Goal: Task Accomplishment & Management: Manage account settings

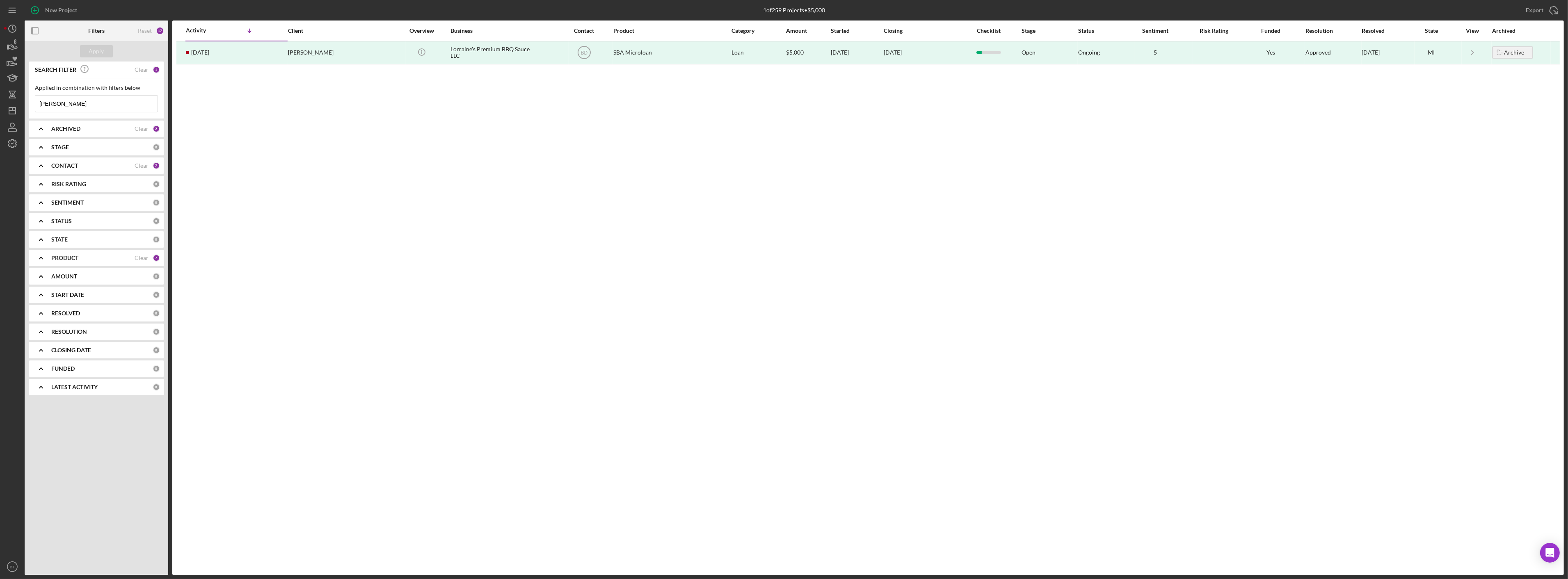
drag, startPoint x: 57, startPoint y: 102, endPoint x: 82, endPoint y: 104, distance: 25.1
click at [58, 102] on input "[PERSON_NAME]" at bounding box center [96, 103] width 122 height 16
drag, startPoint x: 97, startPoint y: 104, endPoint x: 37, endPoint y: 101, distance: 60.1
click at [37, 101] on input "[PERSON_NAME]" at bounding box center [96, 103] width 122 height 16
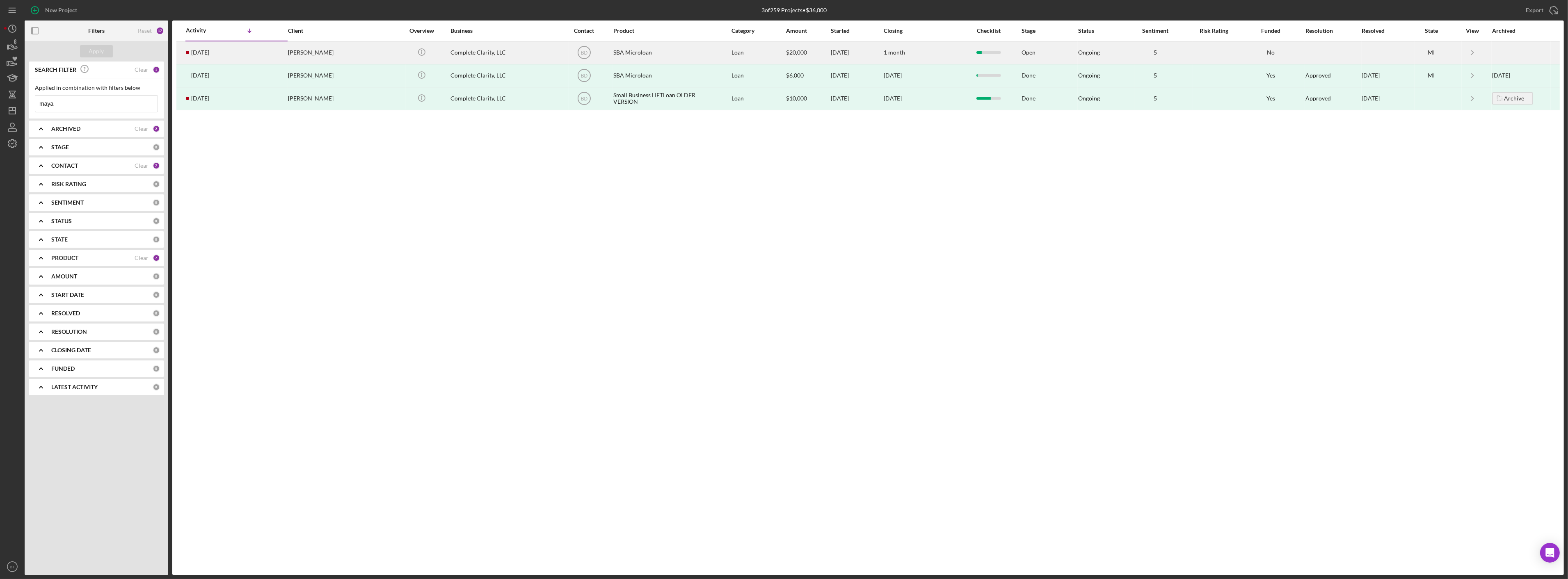
type input "maya"
click at [306, 49] on div "[PERSON_NAME]" at bounding box center [329, 53] width 82 height 22
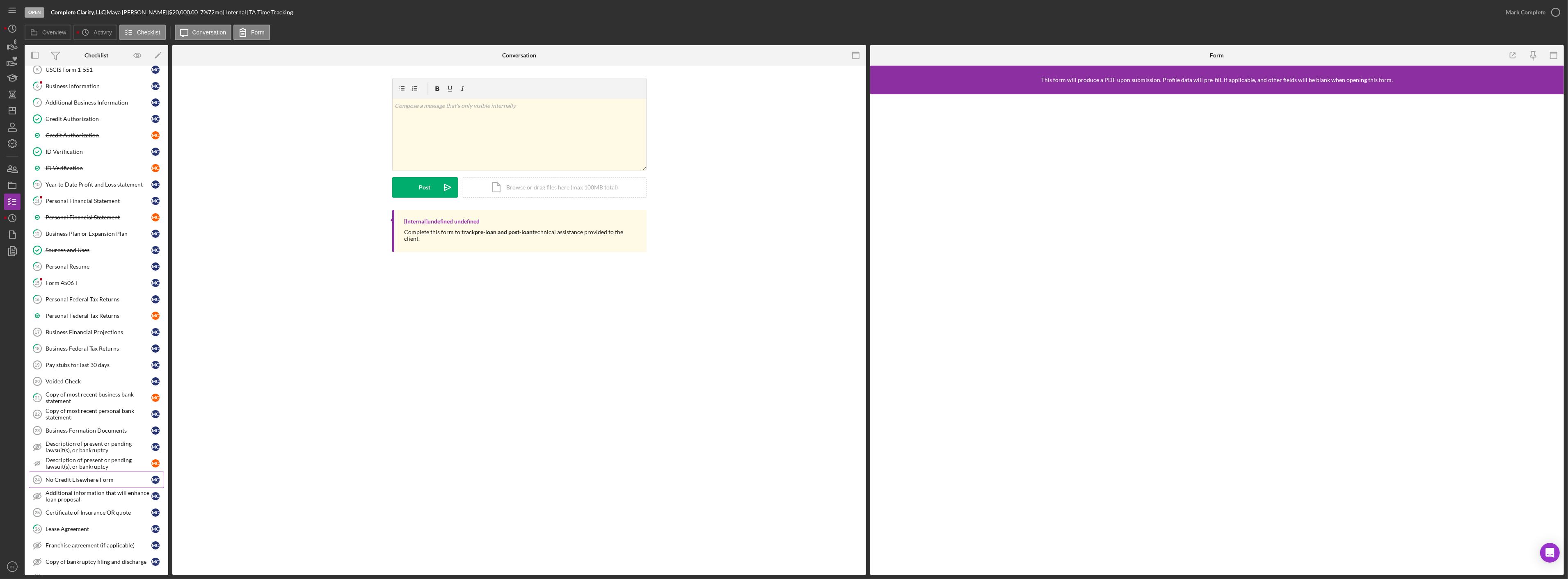
scroll to position [215, 0]
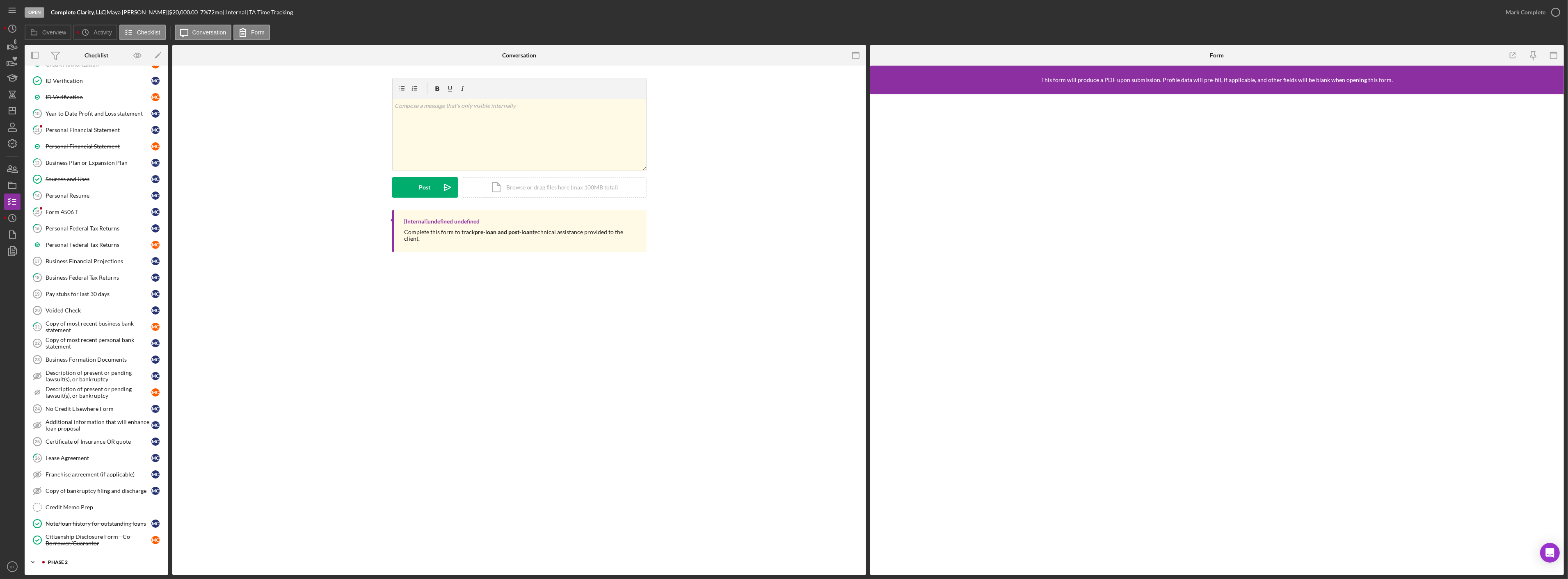
click at [69, 364] on div "Phase 2" at bounding box center [103, 562] width 110 height 5
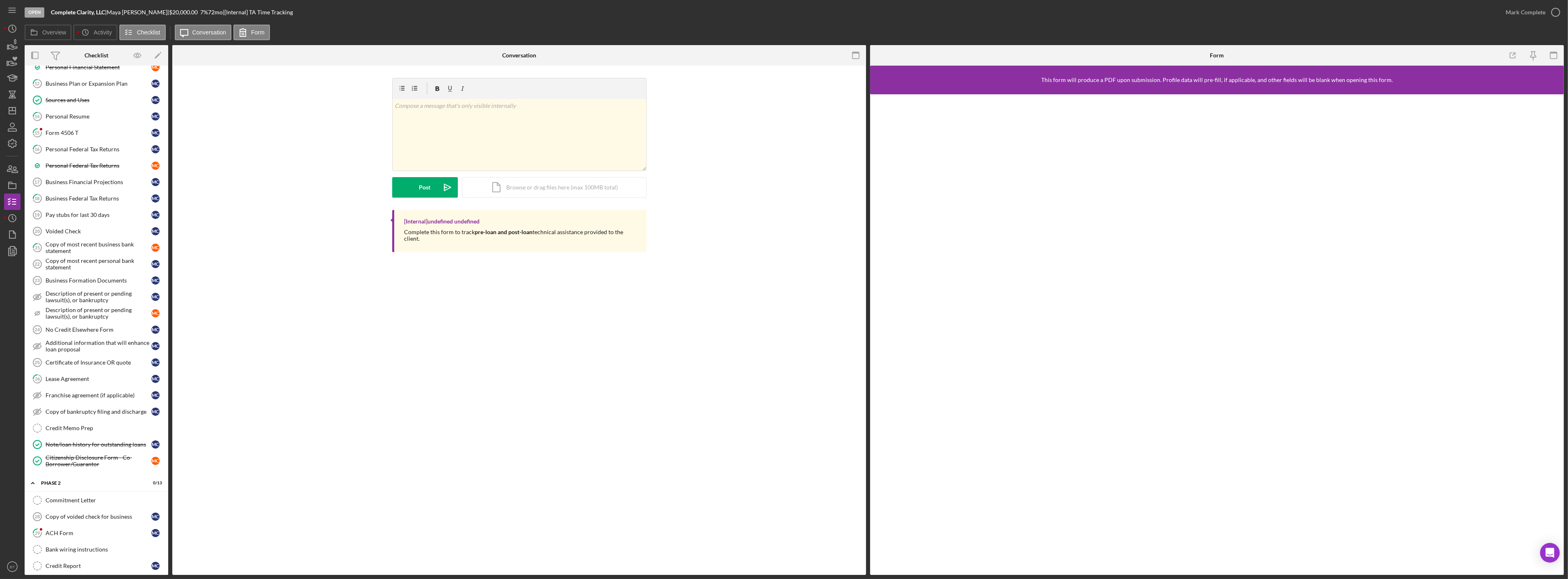
scroll to position [434, 0]
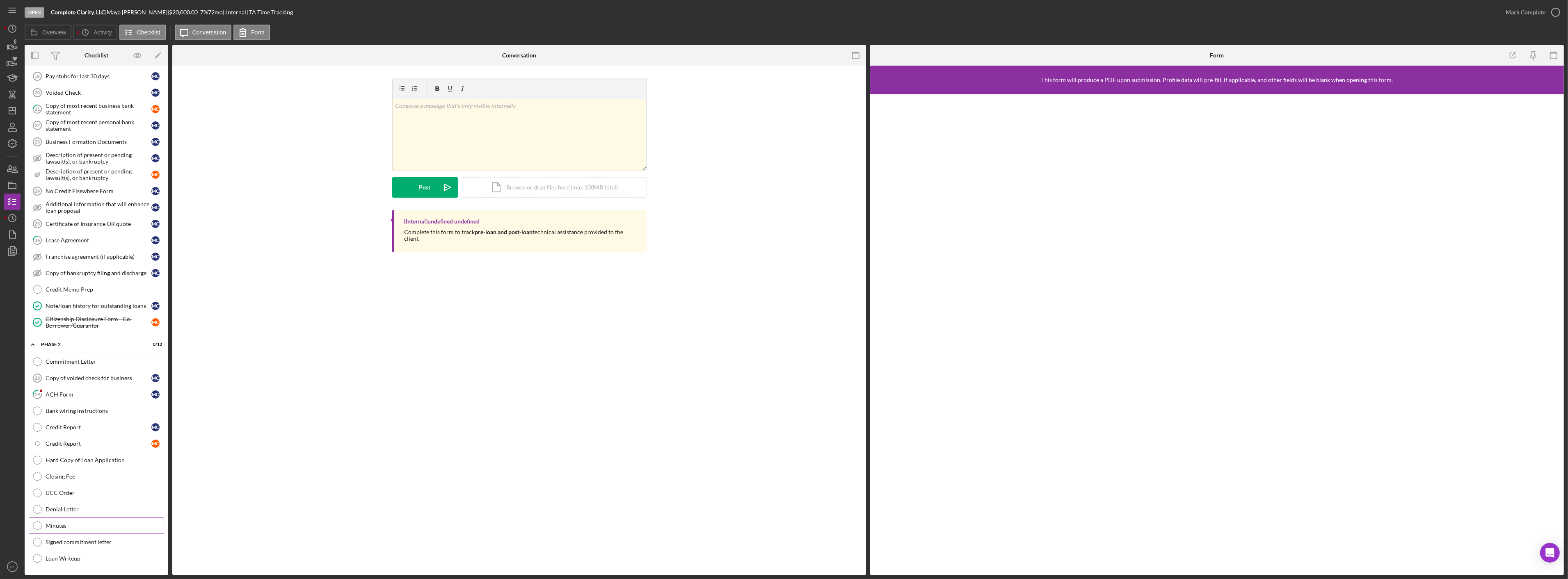
click at [68, 364] on link "Minutes Minutes" at bounding box center [96, 525] width 135 height 16
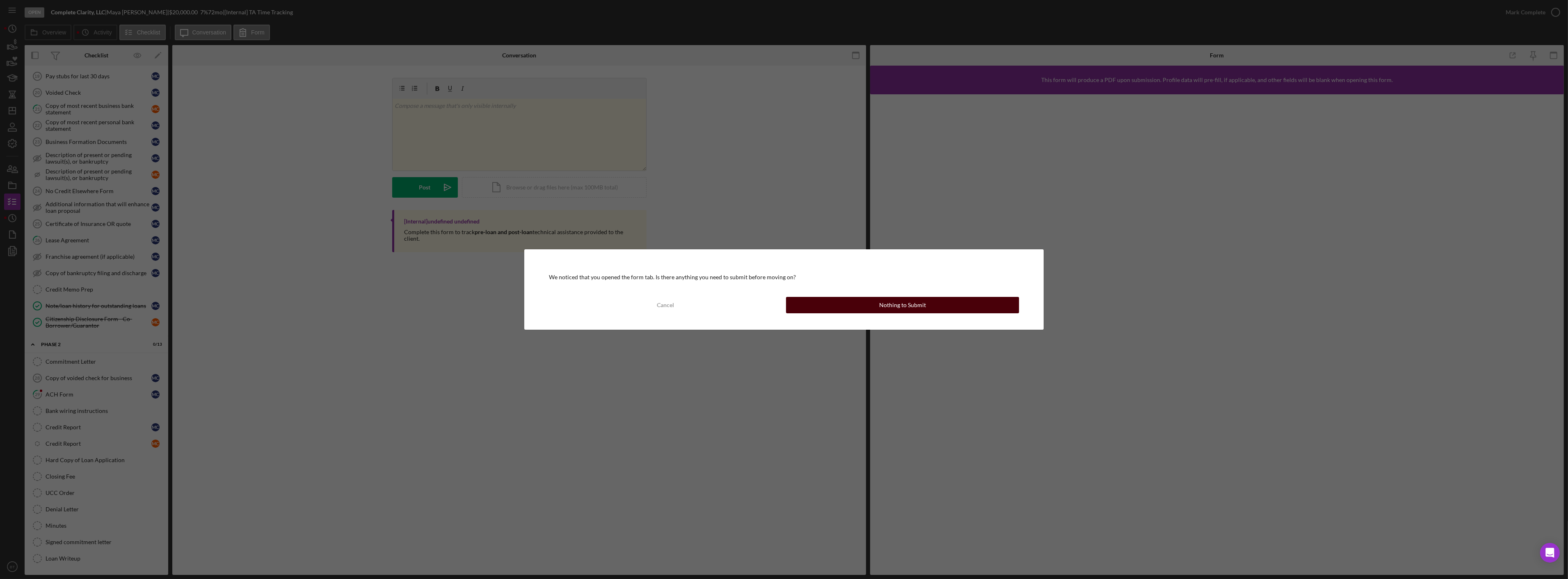
click at [802, 297] on button "Nothing to Submit" at bounding box center [902, 305] width 233 height 16
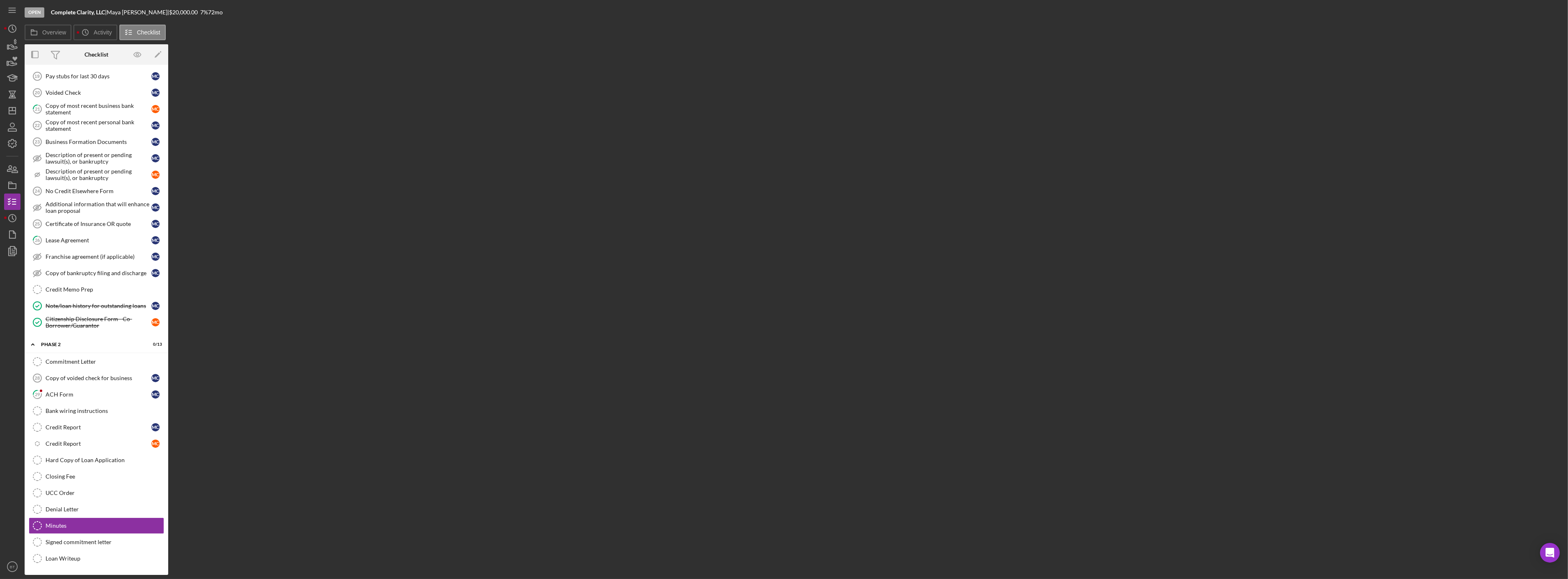
scroll to position [434, 0]
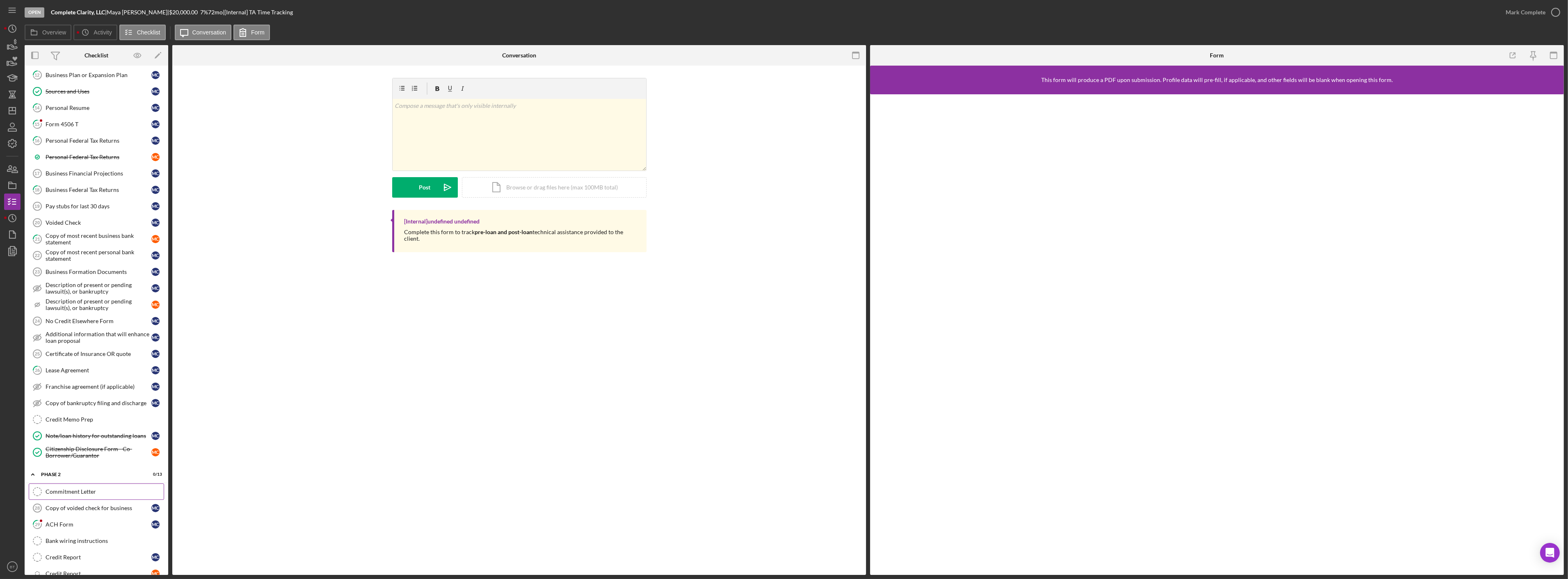
scroll to position [434, 0]
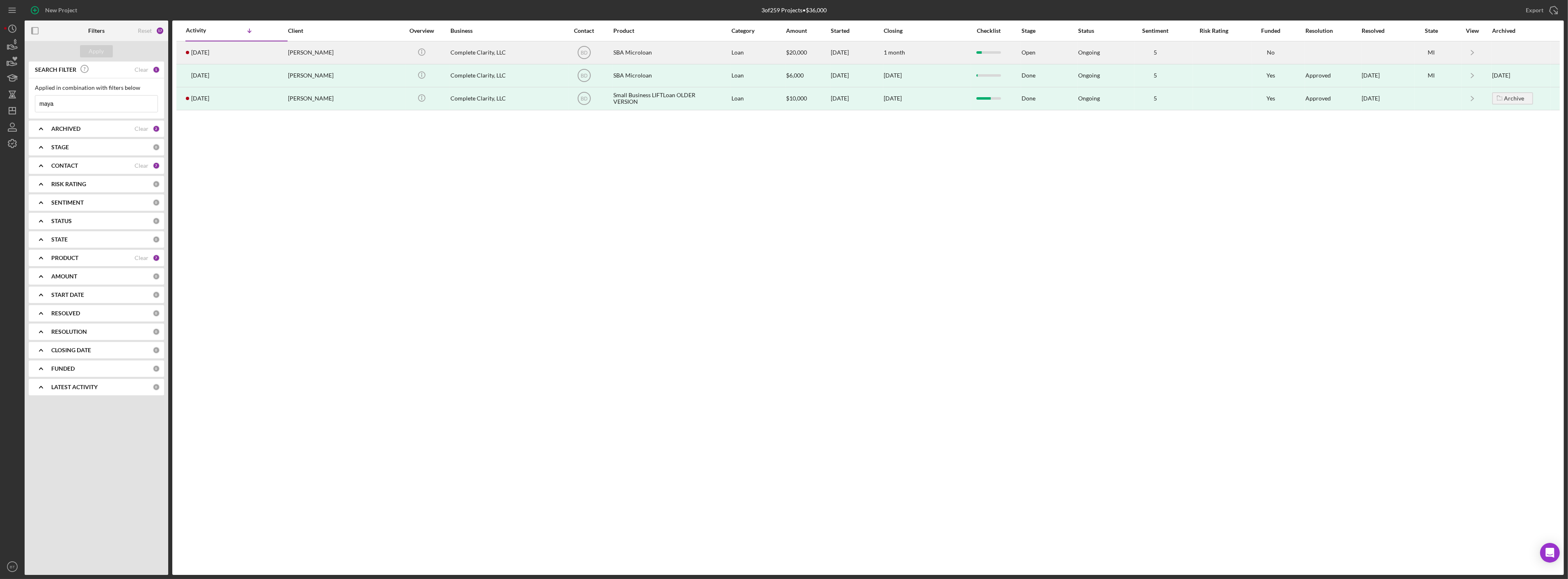
click at [558, 52] on td "Complete Clarity, LLC" at bounding box center [509, 52] width 118 height 23
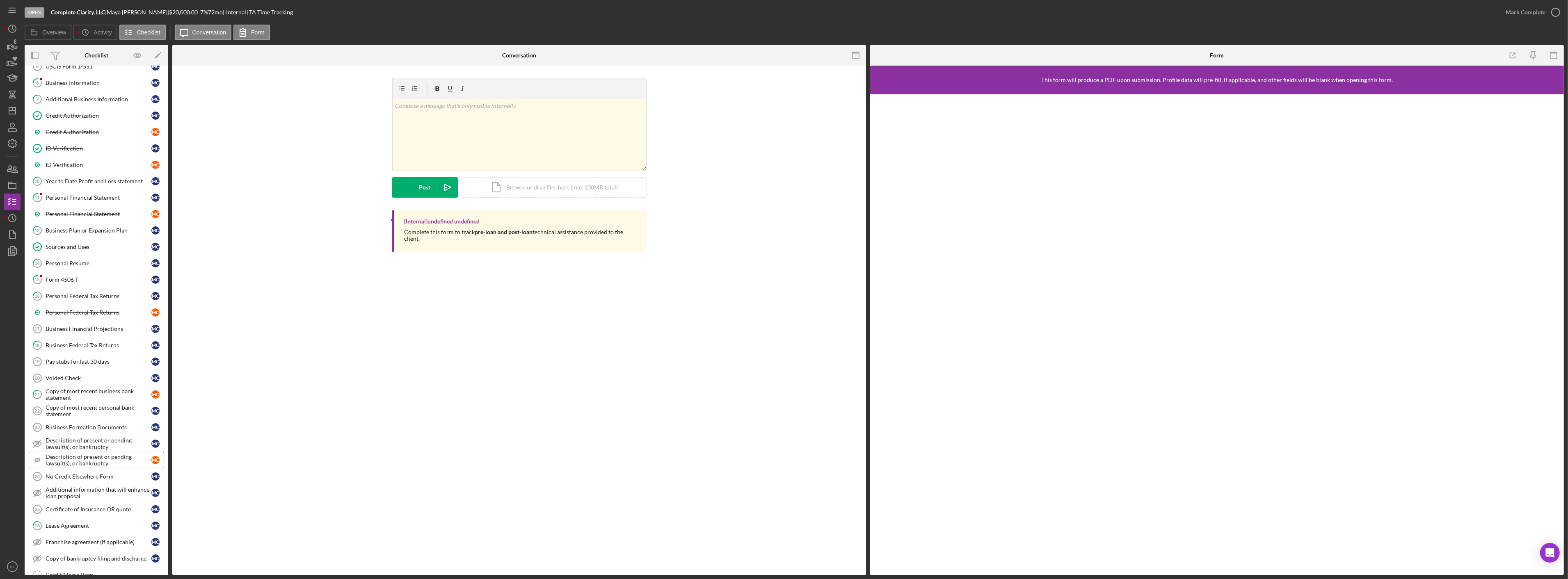
scroll to position [215, 0]
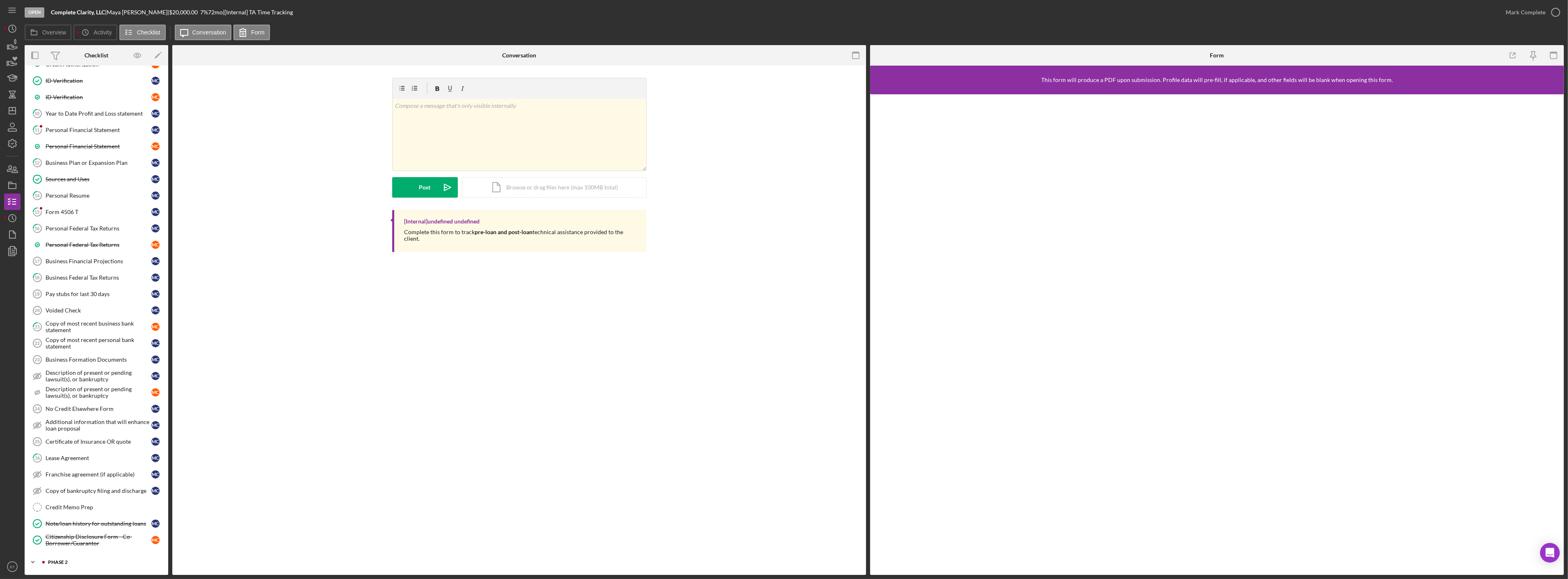
click at [71, 364] on div "Icon/Expander Phase 2 0 / 13" at bounding box center [96, 562] width 144 height 16
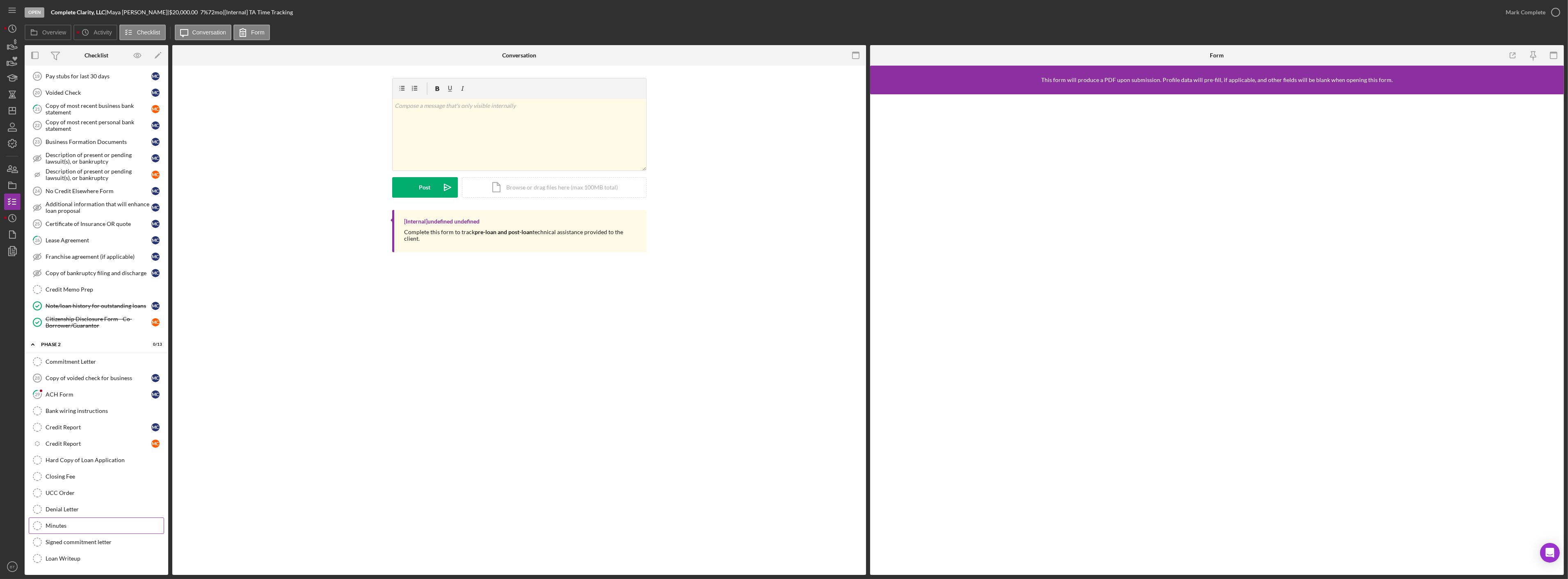
click at [70, 364] on link "Minutes Minutes" at bounding box center [96, 525] width 135 height 16
